Goal: Find specific page/section: Find specific page/section

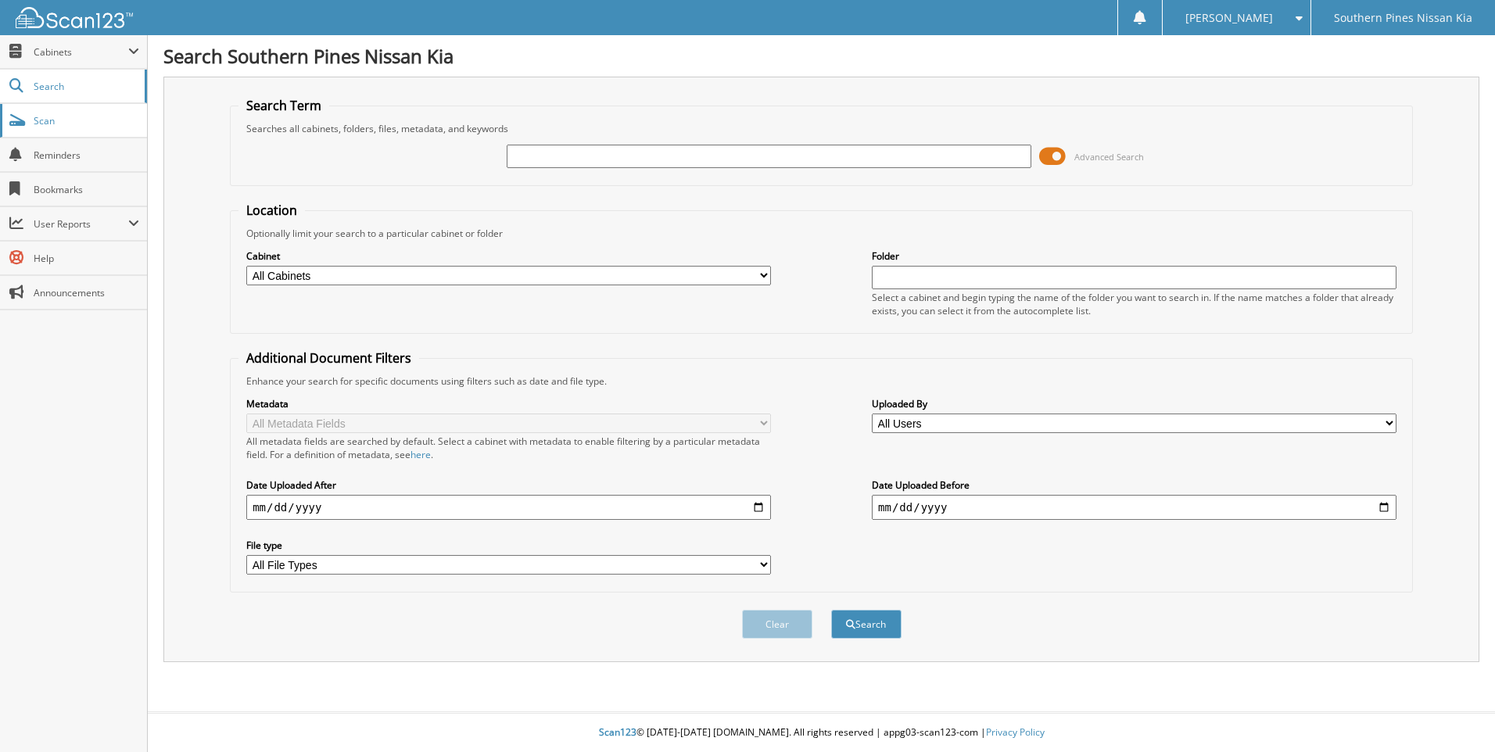
click at [34, 114] on span "Scan" at bounding box center [87, 120] width 106 height 13
click at [589, 155] on input "text" at bounding box center [769, 156] width 525 height 23
type input "H"
click at [552, 161] on input "text" at bounding box center [769, 156] width 525 height 23
type input "[PERSON_NAME]"
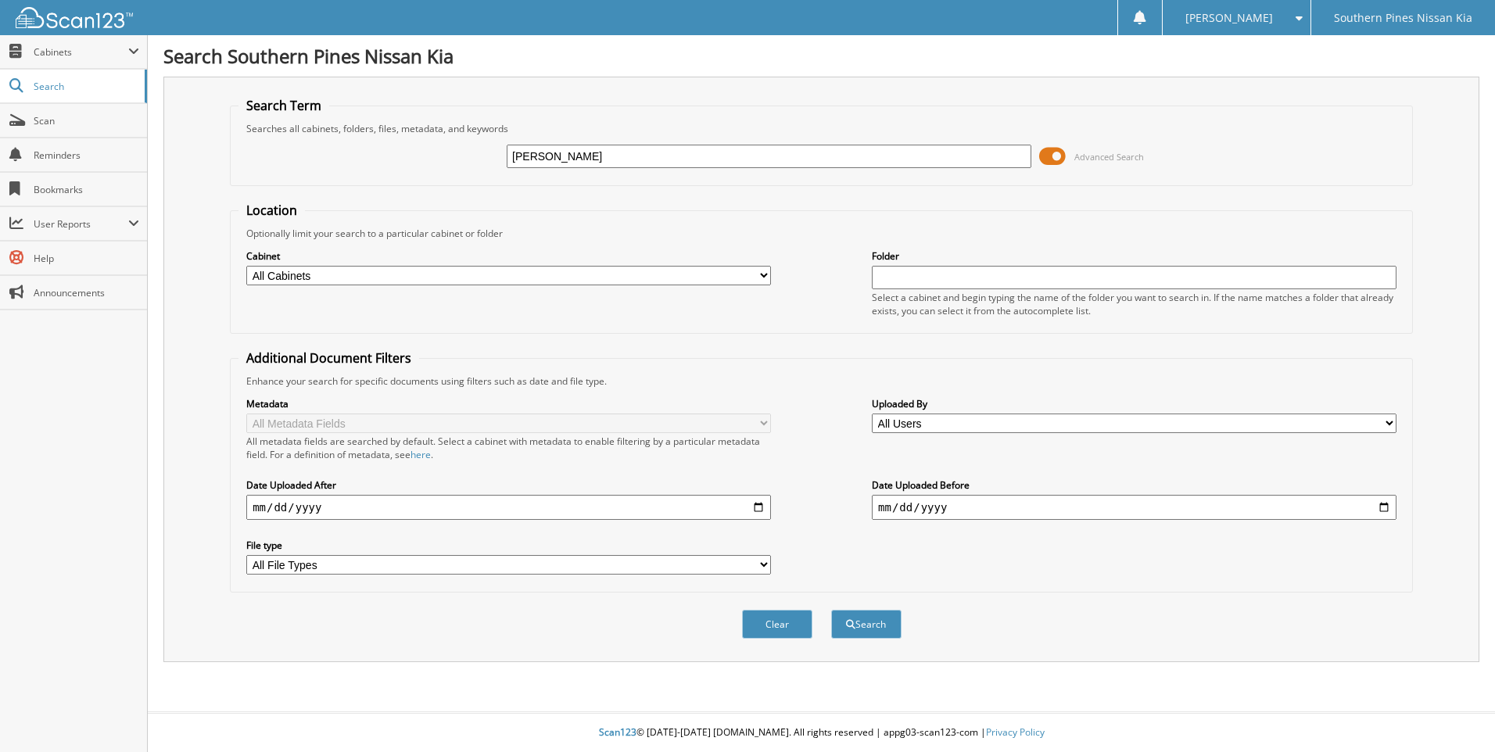
click at [831, 610] on button "Search" at bounding box center [866, 624] width 70 height 29
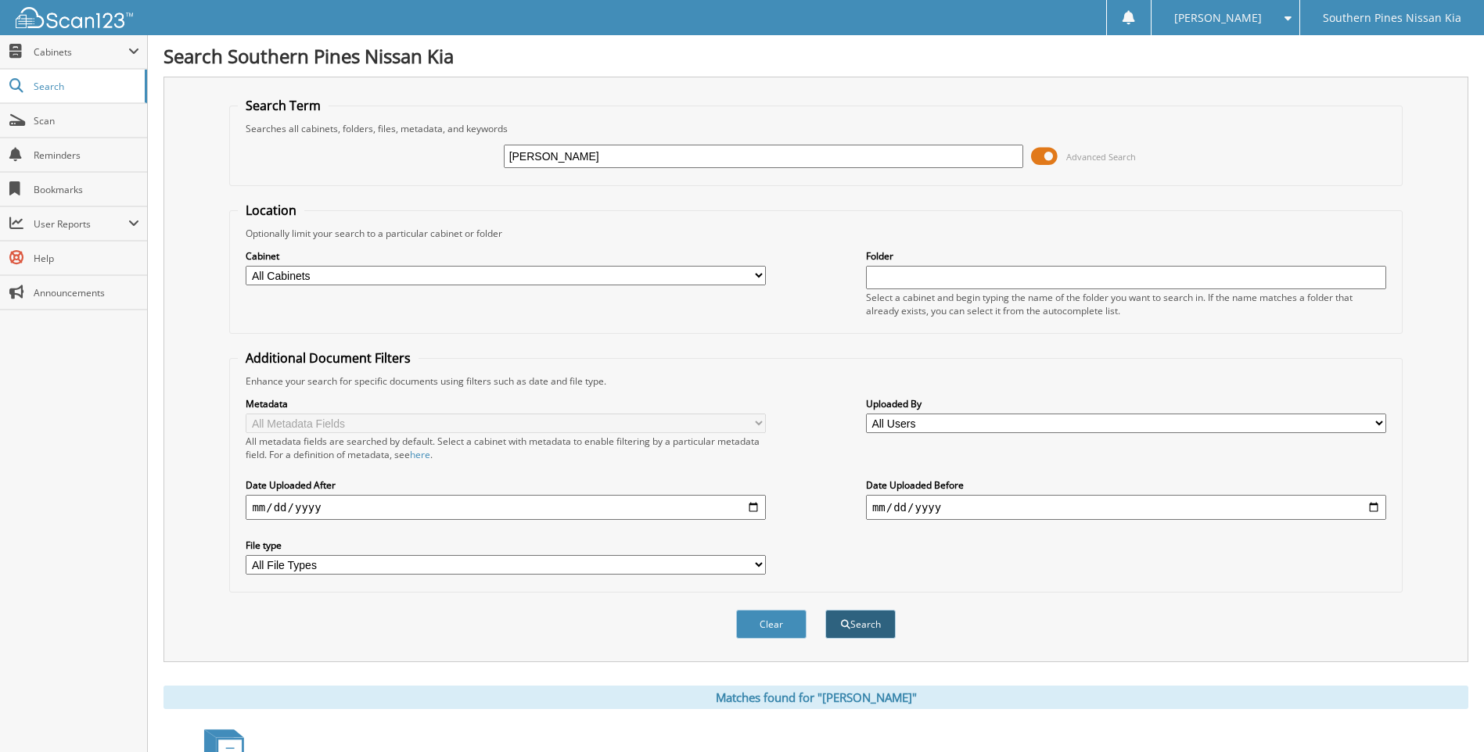
click at [853, 626] on button "Search" at bounding box center [860, 624] width 70 height 29
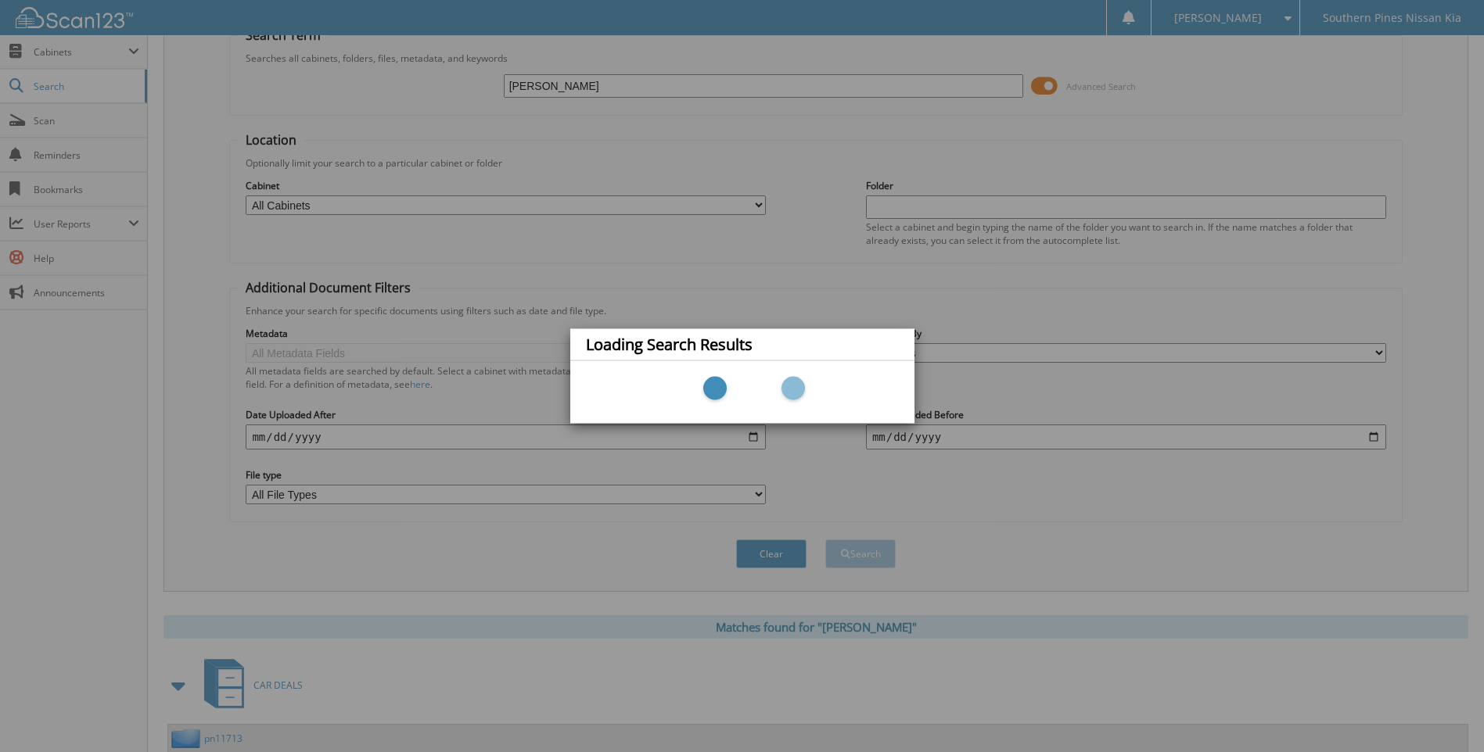
scroll to position [389, 0]
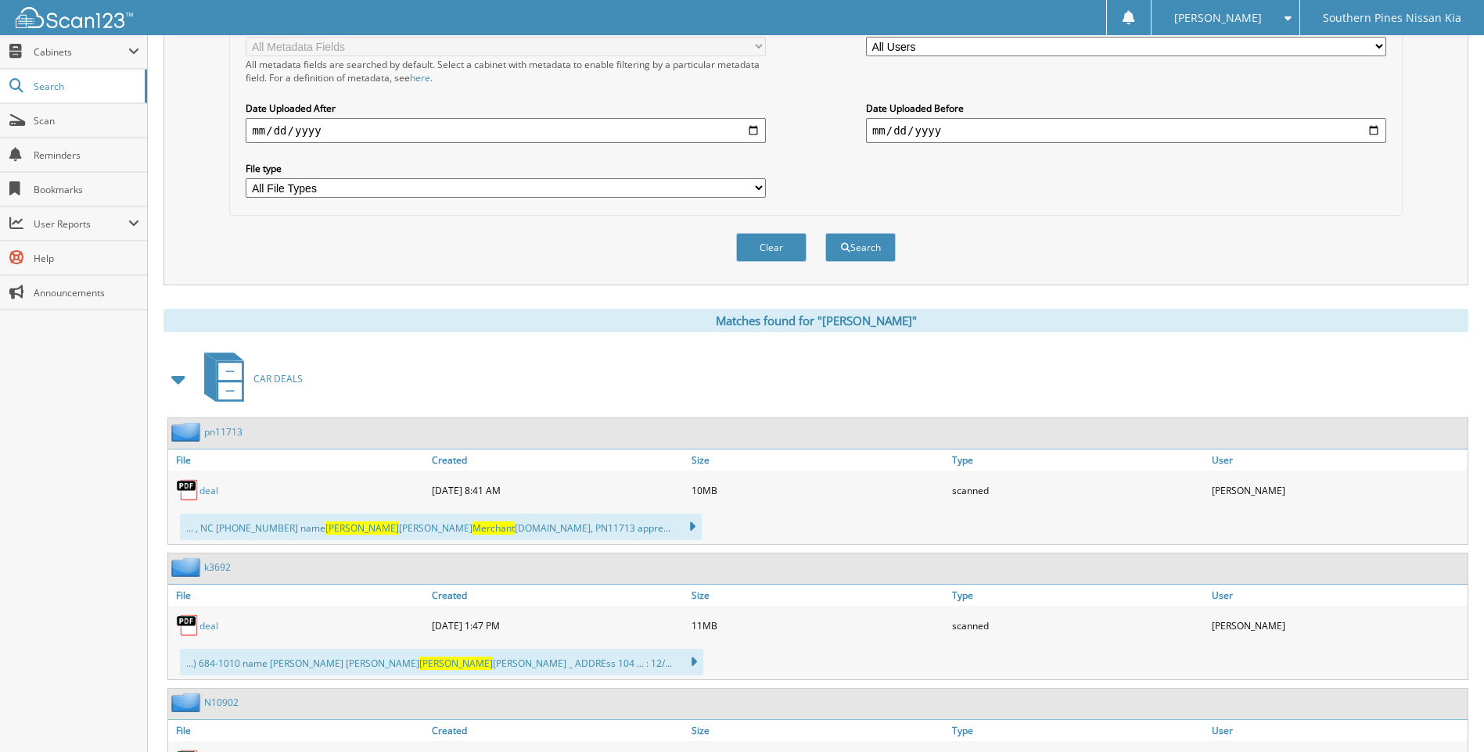
scroll to position [391, 0]
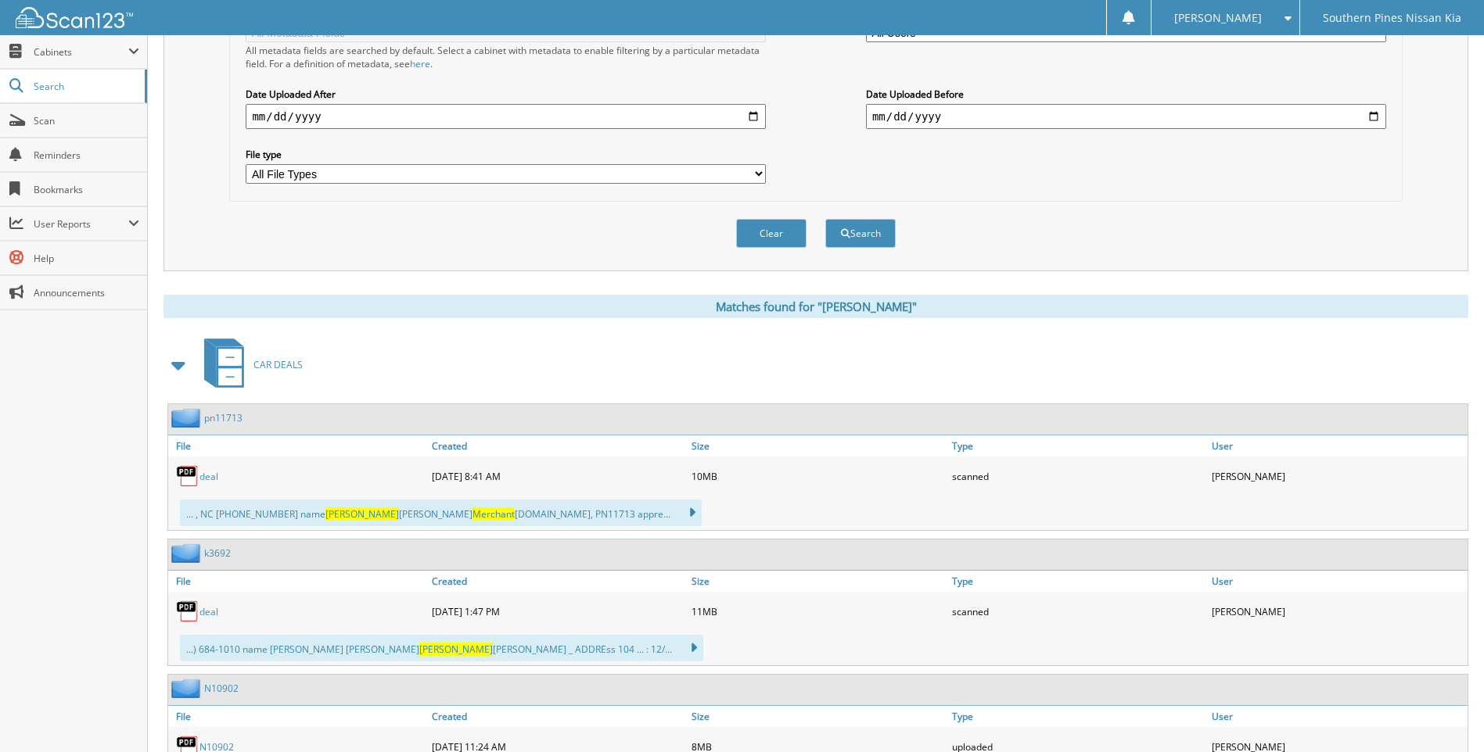
click at [214, 475] on link "deal" at bounding box center [208, 476] width 19 height 13
